Goal: Find contact information: Find contact information

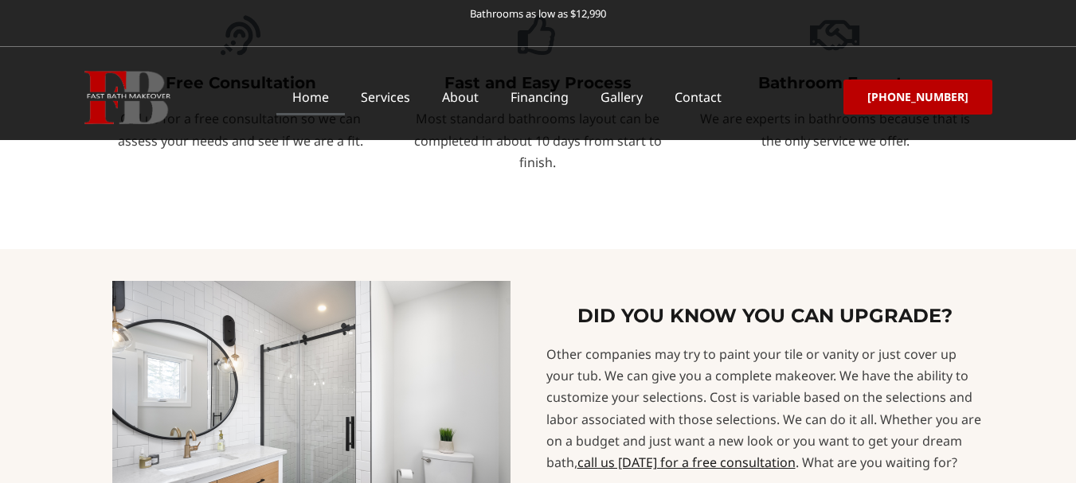
scroll to position [1035, 0]
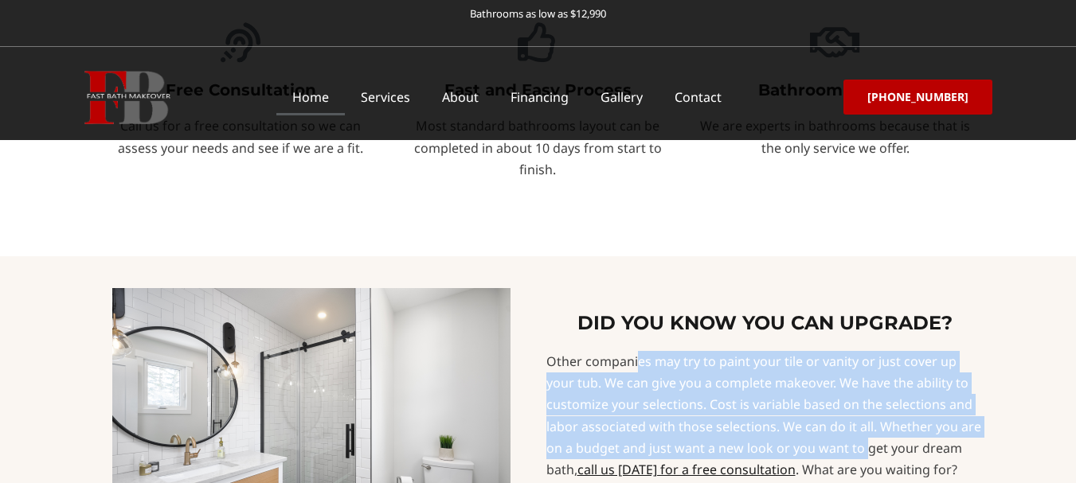
drag, startPoint x: 570, startPoint y: 229, endPoint x: 804, endPoint y: 312, distance: 248.6
click at [804, 351] on div "Other companies may try to paint your tile or vanity or just cover up your tub.…" at bounding box center [765, 416] width 438 height 130
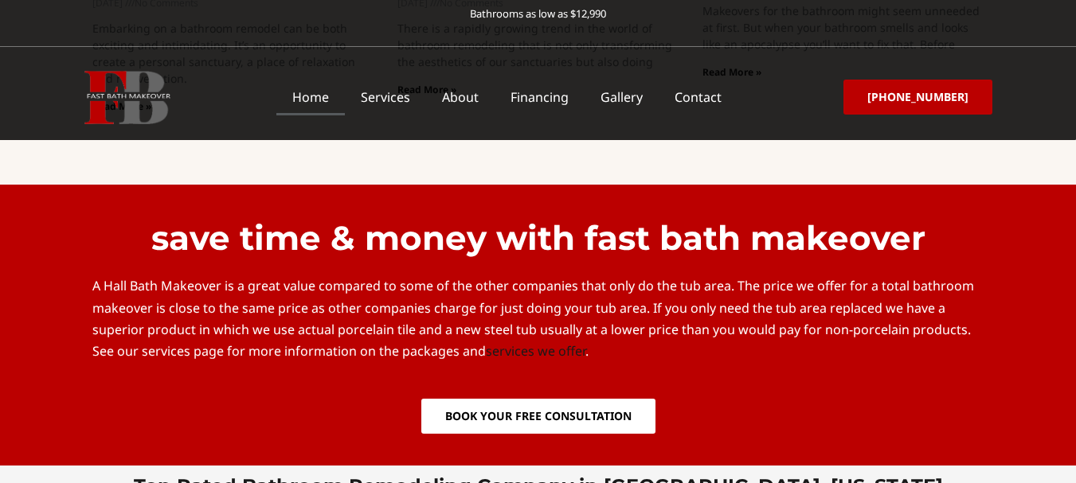
scroll to position [3982, 0]
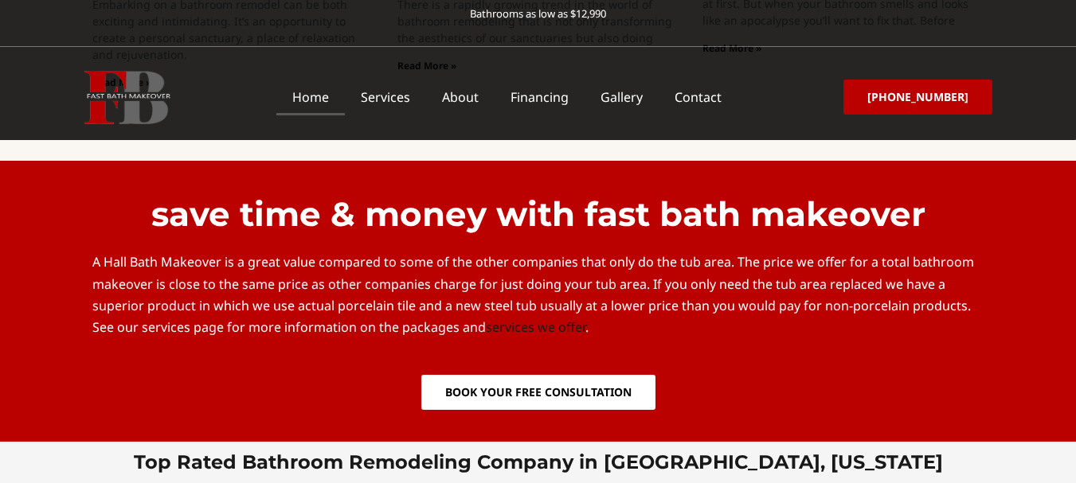
drag, startPoint x: 291, startPoint y: 336, endPoint x: 569, endPoint y: 334, distance: 277.2
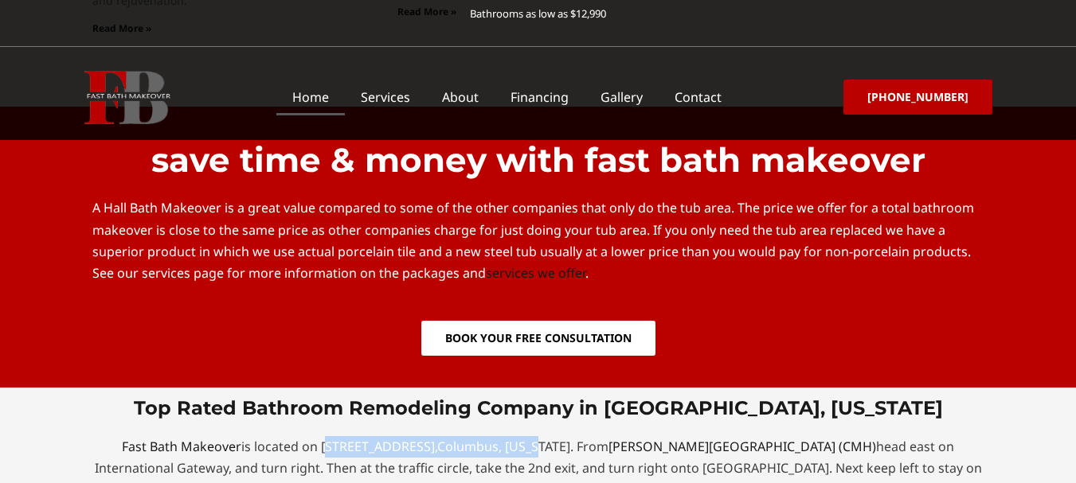
scroll to position [4062, 0]
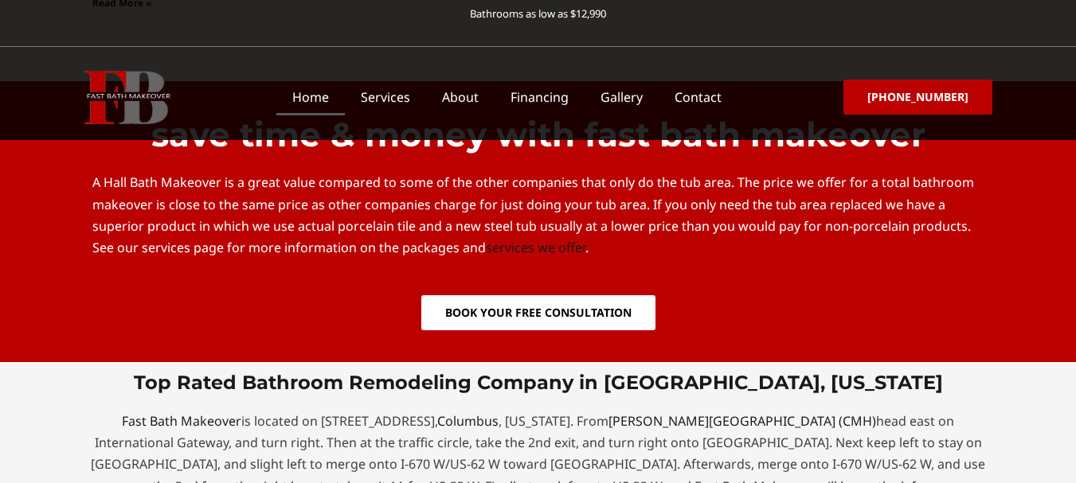
drag, startPoint x: 584, startPoint y: 366, endPoint x: 666, endPoint y: 366, distance: 82.0
drag, startPoint x: 717, startPoint y: 362, endPoint x: 767, endPoint y: 362, distance: 50.2
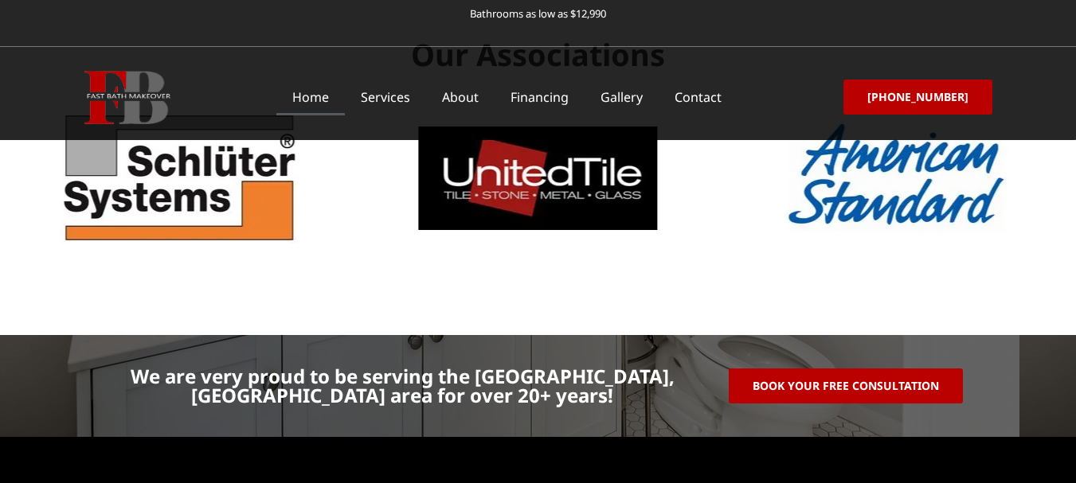
scroll to position [5099, 0]
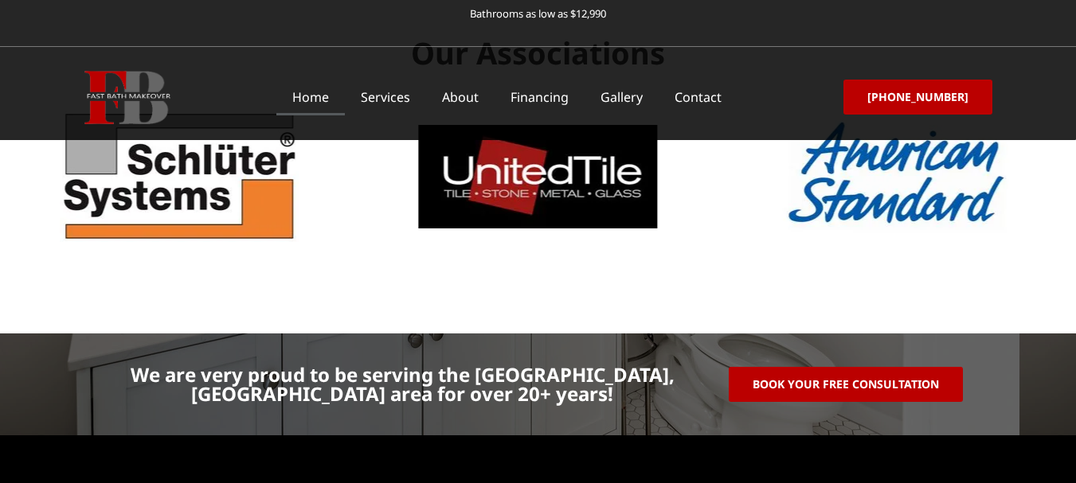
drag, startPoint x: 560, startPoint y: 383, endPoint x: 665, endPoint y: 381, distance: 105.1
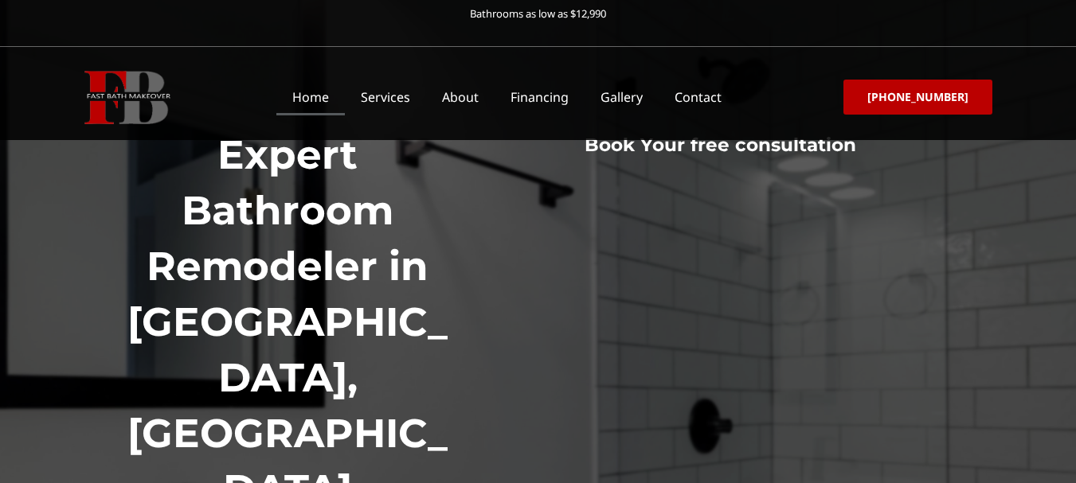
scroll to position [0, 0]
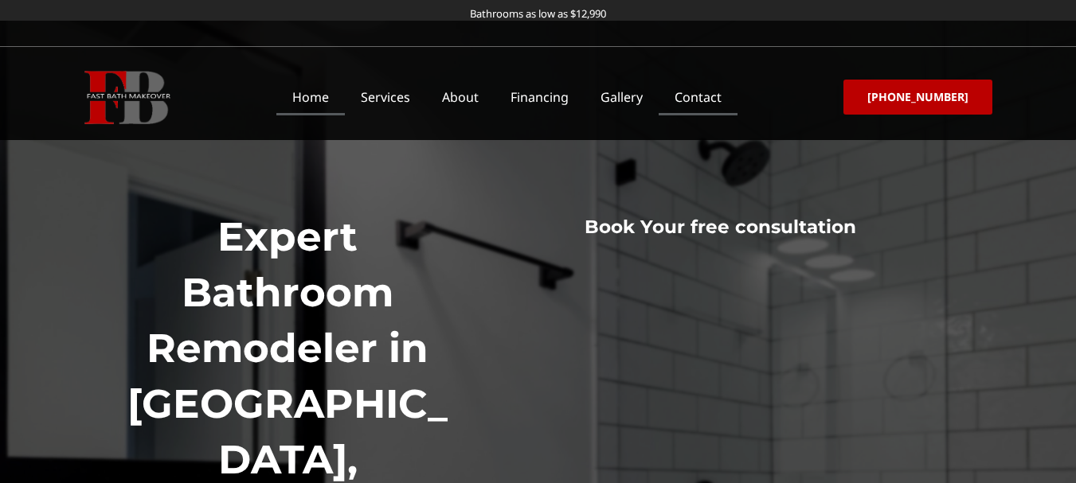
click at [706, 96] on link "Contact" at bounding box center [698, 97] width 79 height 37
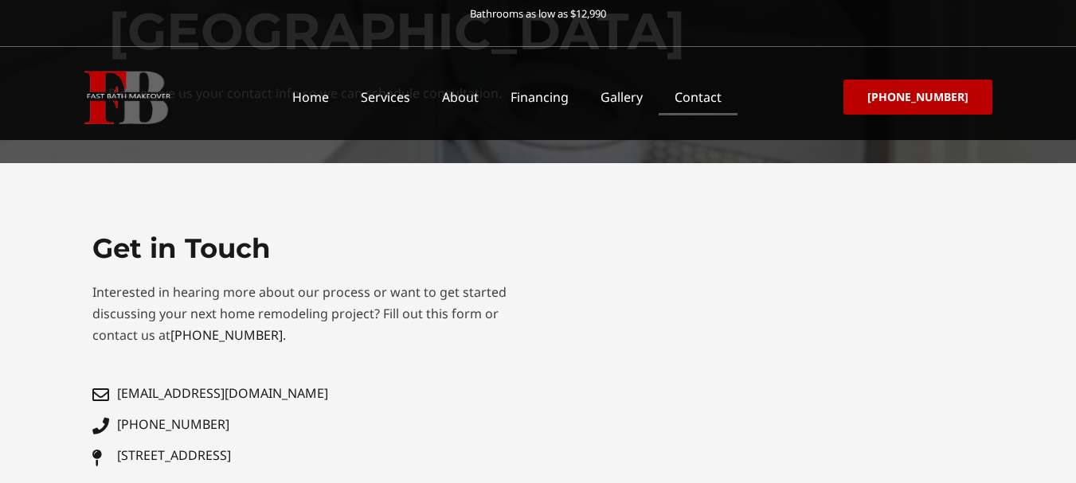
scroll to position [345, 0]
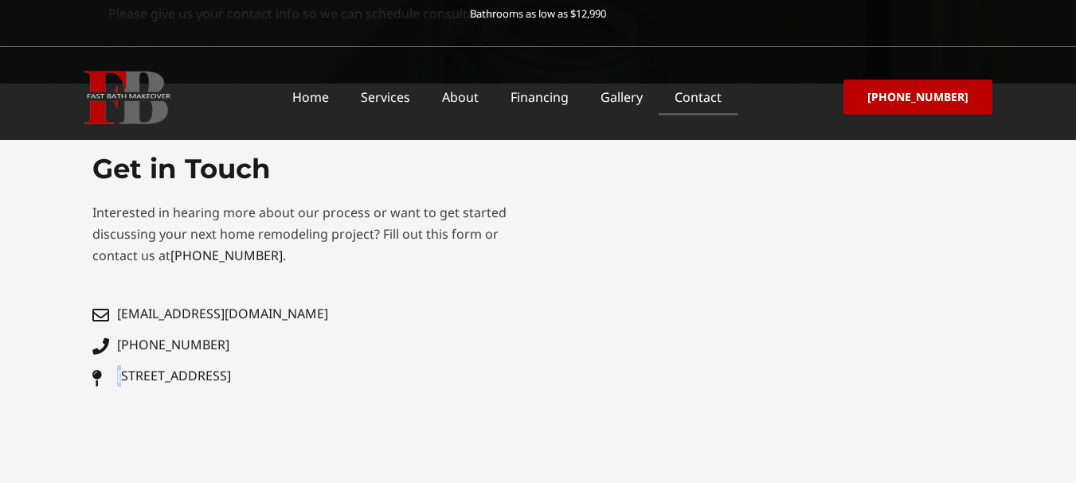
drag, startPoint x: 110, startPoint y: 364, endPoint x: 123, endPoint y: 365, distance: 13.6
click at [123, 365] on ul "admin@fastbathmakeover.com 614-265-8803 2025 Riverside Ste 520 Dr Upper Arlingt…" at bounding box center [311, 345] width 438 height 84
click at [125, 419] on div "Get in Touch Interested in hearing more about our process or want to get starte…" at bounding box center [311, 414] width 454 height 542
drag, startPoint x: 108, startPoint y: 359, endPoint x: 158, endPoint y: 383, distance: 55.6
click at [158, 383] on ul "admin@fastbathmakeover.com 614-265-8803 2025 Riverside Ste 520 Dr Upper Arlingt…" at bounding box center [311, 345] width 438 height 84
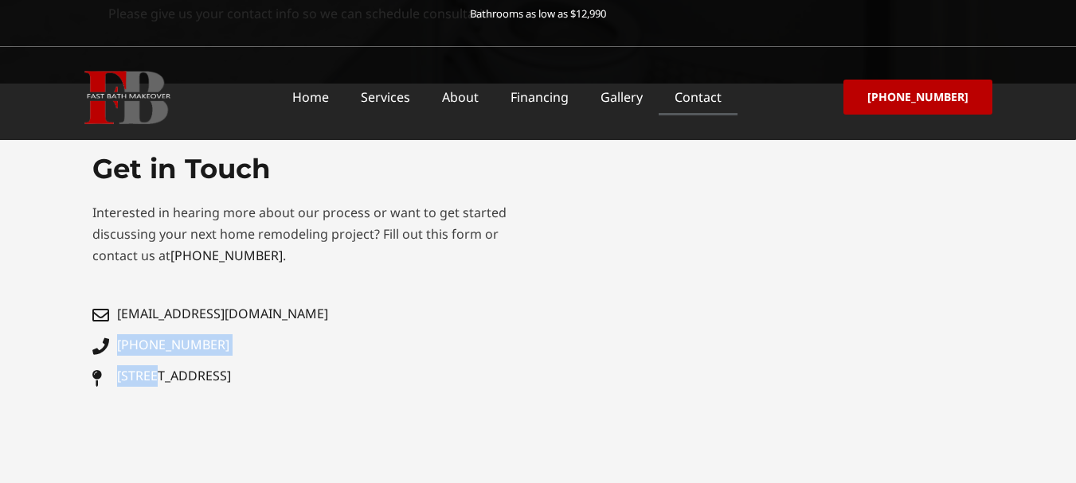
click at [132, 436] on div "Get in Touch Interested in hearing more about our process or want to get starte…" at bounding box center [311, 414] width 454 height 542
click at [449, 378] on link "2025 Riverside Ste 520 Dr Upper Arlington OH 43221" at bounding box center [311, 377] width 438 height 22
click at [449, 377] on link "2025 Riverside Ste 520 Dr Upper Arlington OH 43221" at bounding box center [311, 377] width 438 height 22
click at [231, 370] on span "2025 Riverside Ste 520 Dr Upper Arlington OH 43221" at bounding box center [172, 377] width 118 height 22
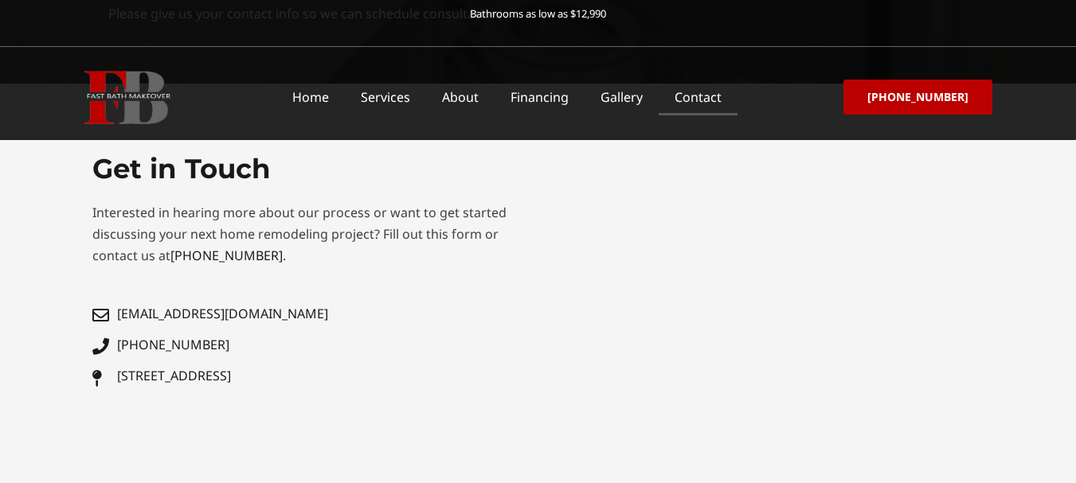
click at [231, 370] on span "2025 Riverside Ste 520 Dr Upper Arlington OH 43221" at bounding box center [172, 377] width 118 height 22
click at [231, 375] on span "2025 Riverside Ste 520 Dr Upper Arlington OH 43221" at bounding box center [172, 377] width 118 height 22
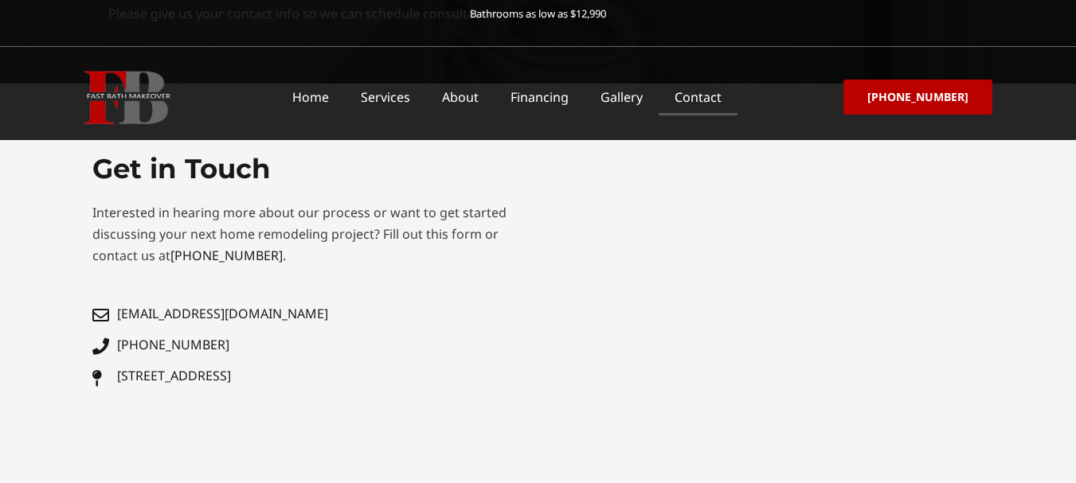
drag, startPoint x: 0, startPoint y: 0, endPoint x: 447, endPoint y: 393, distance: 595.3
click at [447, 393] on div "Get in Touch Interested in hearing more about our process or want to get starte…" at bounding box center [311, 414] width 454 height 542
copy span "[STREET_ADDRESS]"
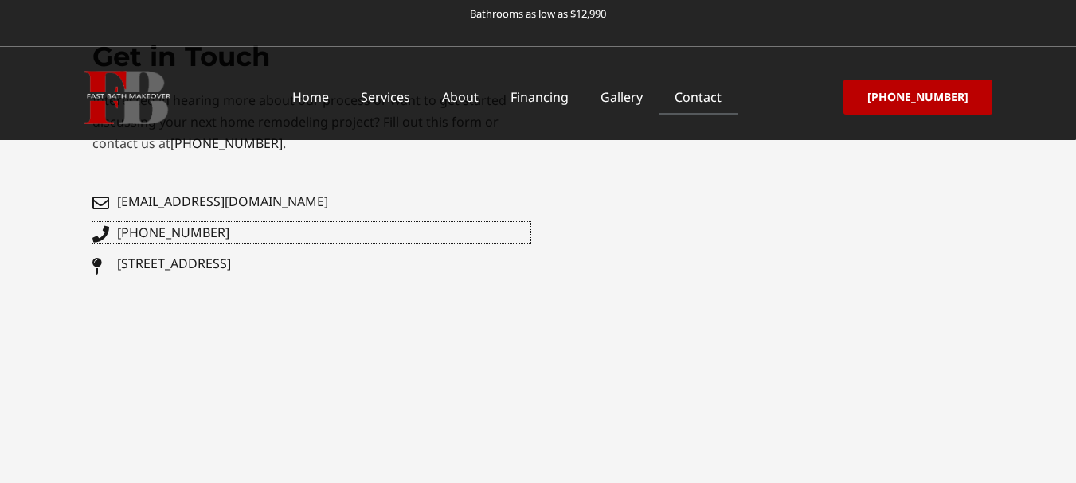
scroll to position [345, 0]
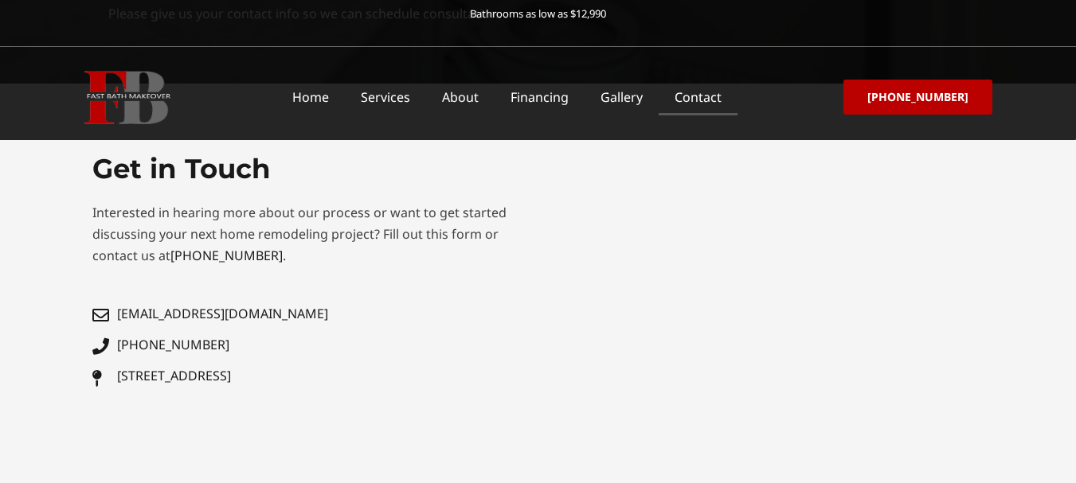
click at [132, 347] on span "[PHONE_NUMBER]" at bounding box center [171, 346] width 116 height 22
copy link "[PHONE_NUMBER]"
copy link "2025 Riverside Ste 520 Dr Upper Arlington OH 43221"
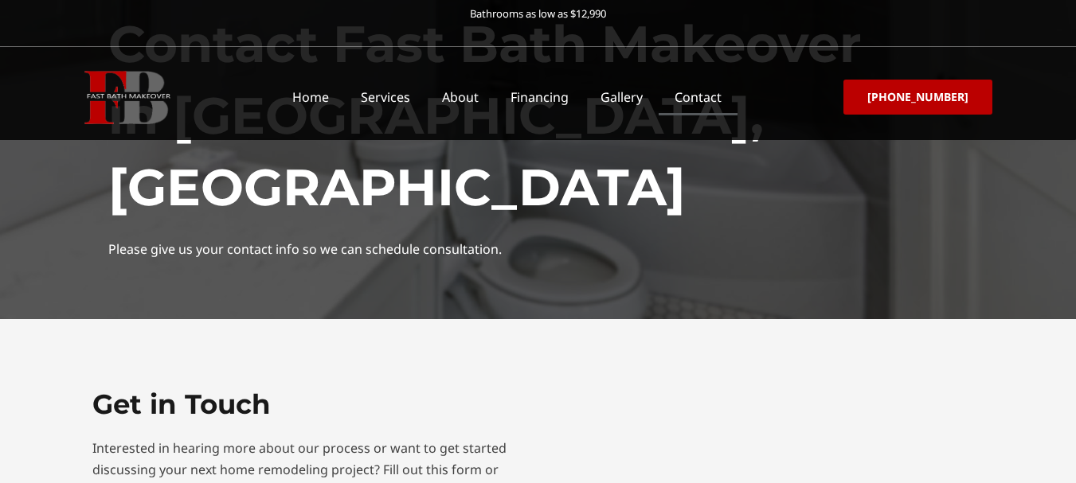
scroll to position [0, 0]
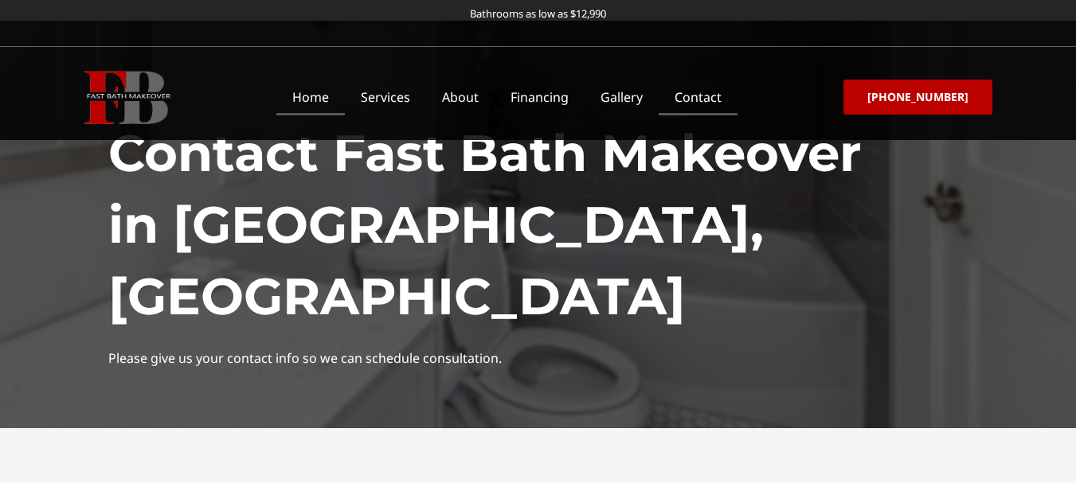
click at [320, 91] on link "Home" at bounding box center [310, 97] width 68 height 37
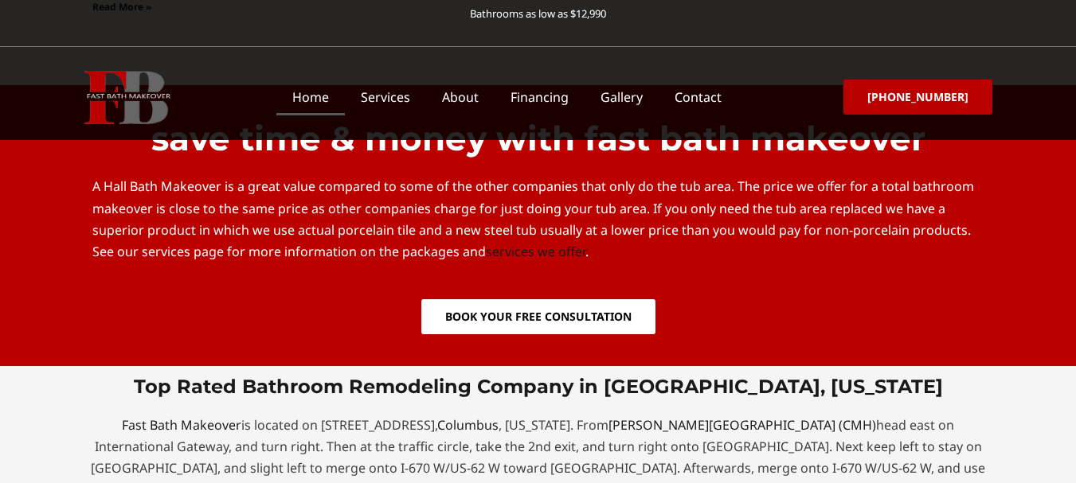
scroll to position [4063, 0]
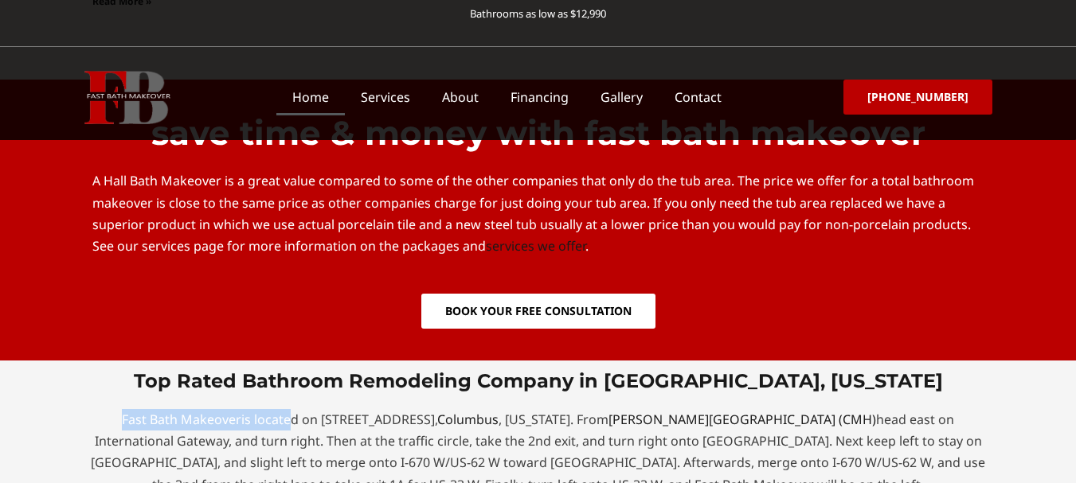
drag, startPoint x: 84, startPoint y: 248, endPoint x: 253, endPoint y: 252, distance: 168.9
click at [253, 409] on p "Fast Bath Makeover is located on [STREET_ADDRESS][US_STATE]. From [PERSON_NAME]…" at bounding box center [538, 452] width 908 height 87
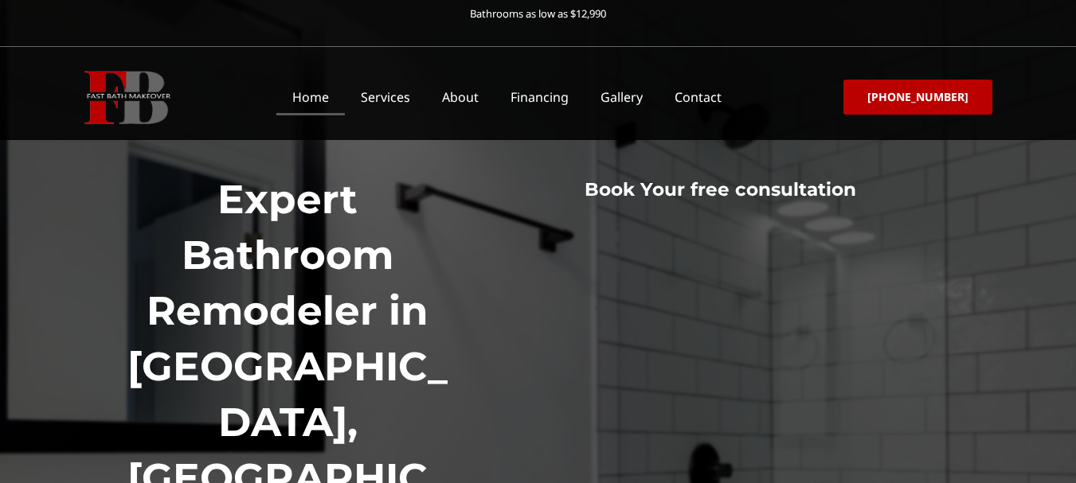
scroll to position [0, 0]
